Goal: Subscribe to service/newsletter

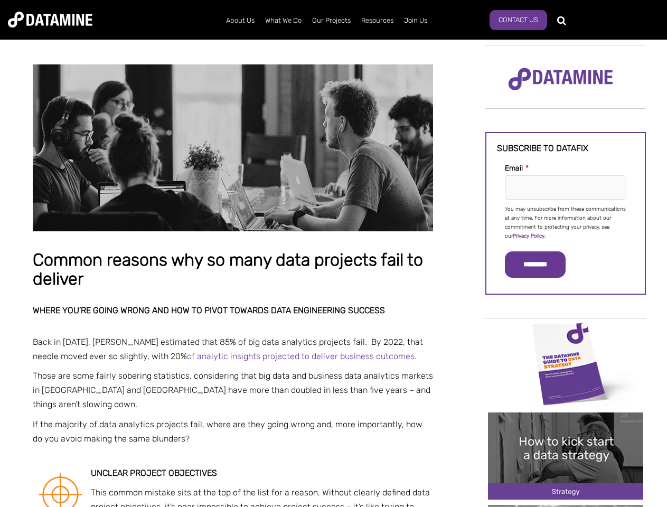
click at [565, 222] on p "You may unsubscribe from these communications at any time. For more information…" at bounding box center [565, 223] width 121 height 36
click at [541, 264] on input "*********" at bounding box center [535, 264] width 61 height 26
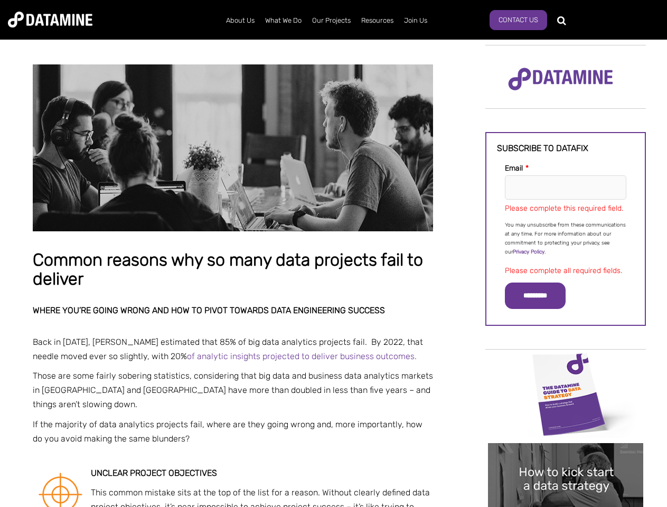
click at [565, 363] on img "Image grid with {{ image_count }} images." at bounding box center [565, 394] width 155 height 87
click at [565, 363] on div "✕" at bounding box center [333, 253] width 667 height 507
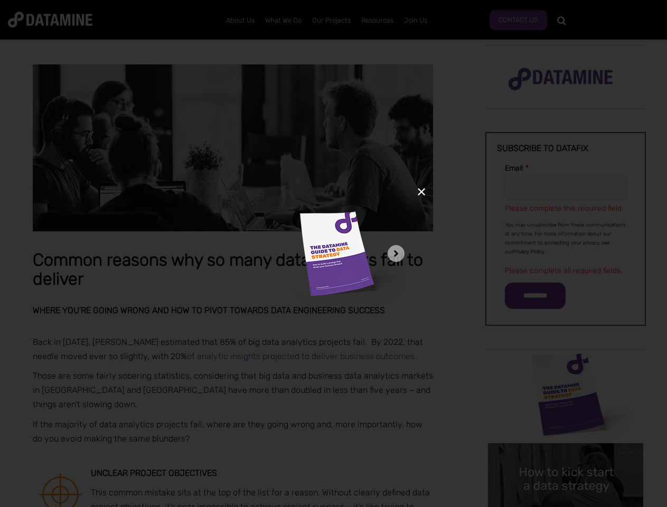
click at [565, 456] on div "✕" at bounding box center [333, 253] width 667 height 507
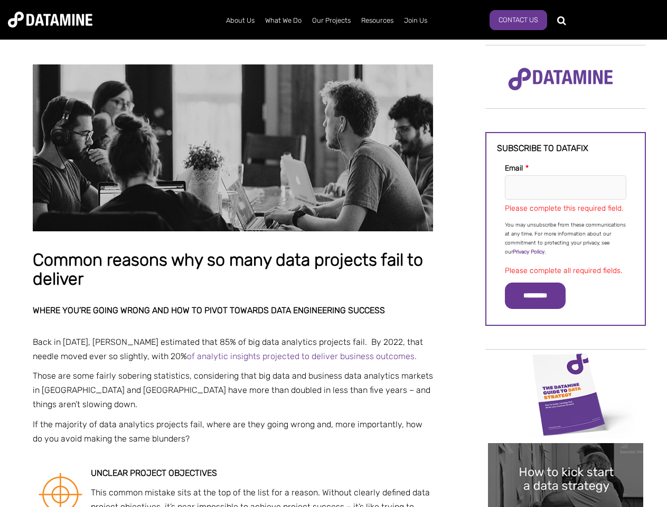
click at [565, 456] on img "Image grid with {{ image_count }} images." at bounding box center [565, 486] width 155 height 87
click at [565, 506] on div "✕" at bounding box center [333, 253] width 667 height 507
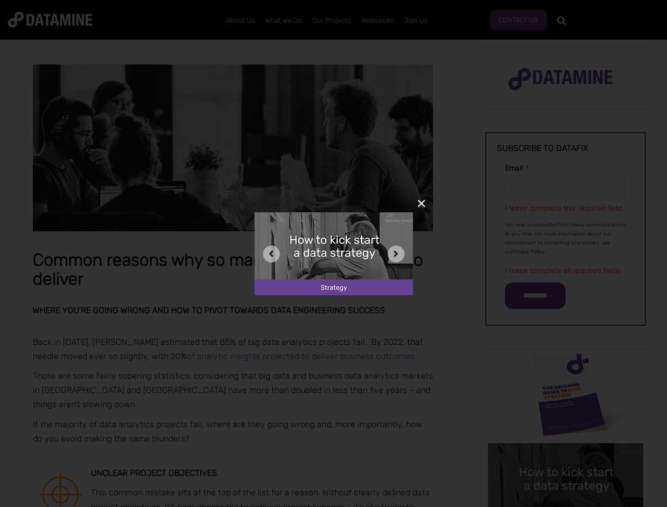
click at [565, 506] on div "✕" at bounding box center [333, 253] width 667 height 507
